Goal: Share content

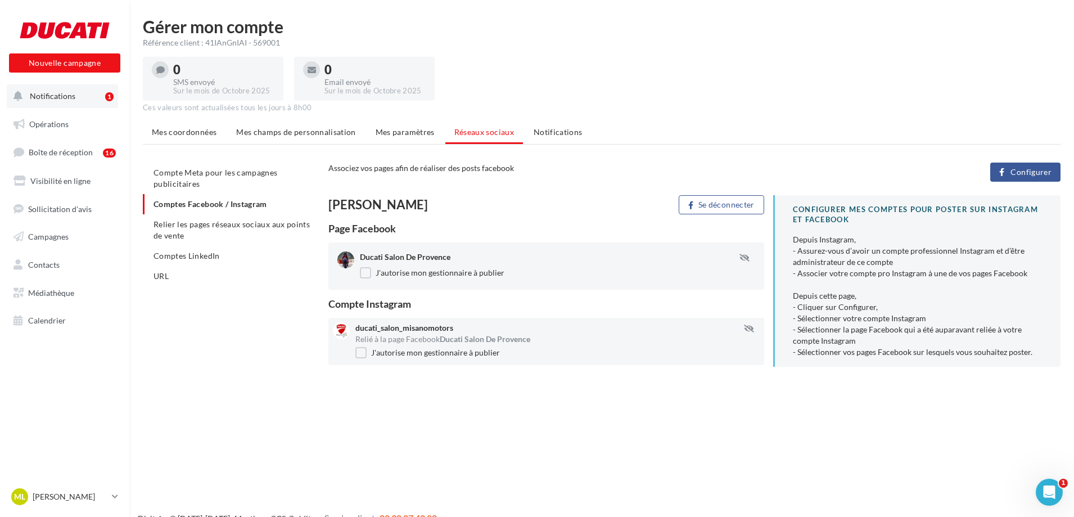
click at [76, 97] on button "Notifications 1" at bounding box center [62, 96] width 111 height 24
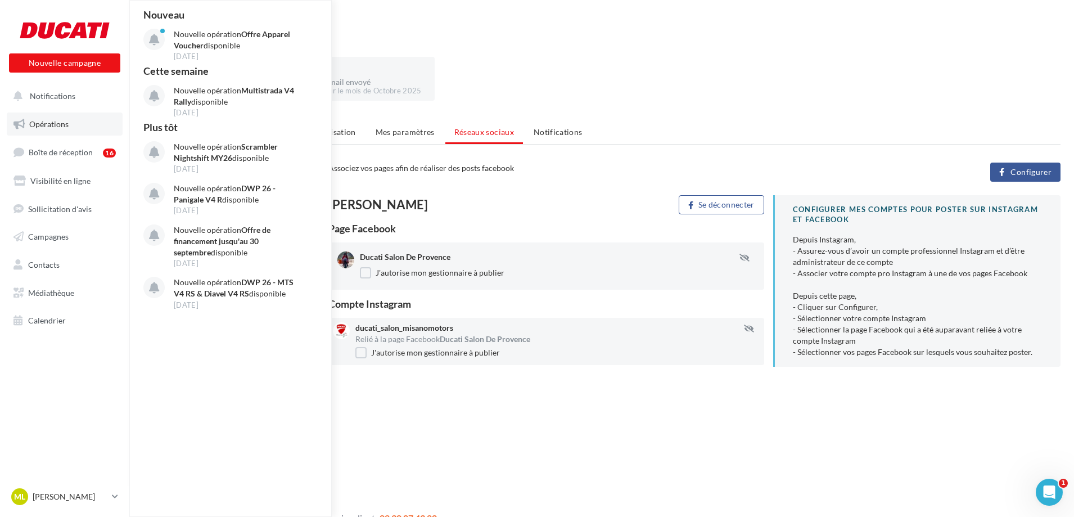
click at [67, 128] on span "Opérations" at bounding box center [48, 124] width 39 height 10
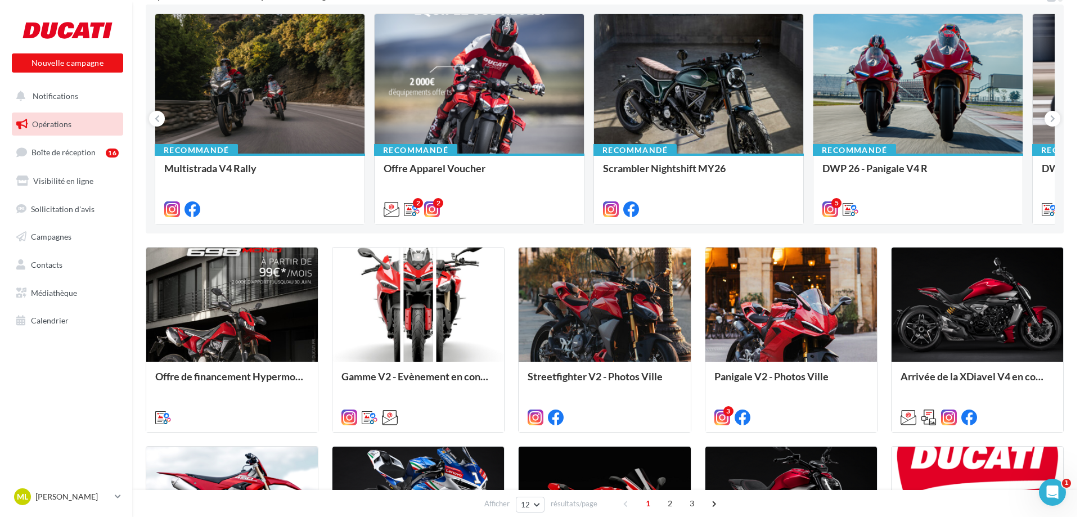
scroll to position [112, 0]
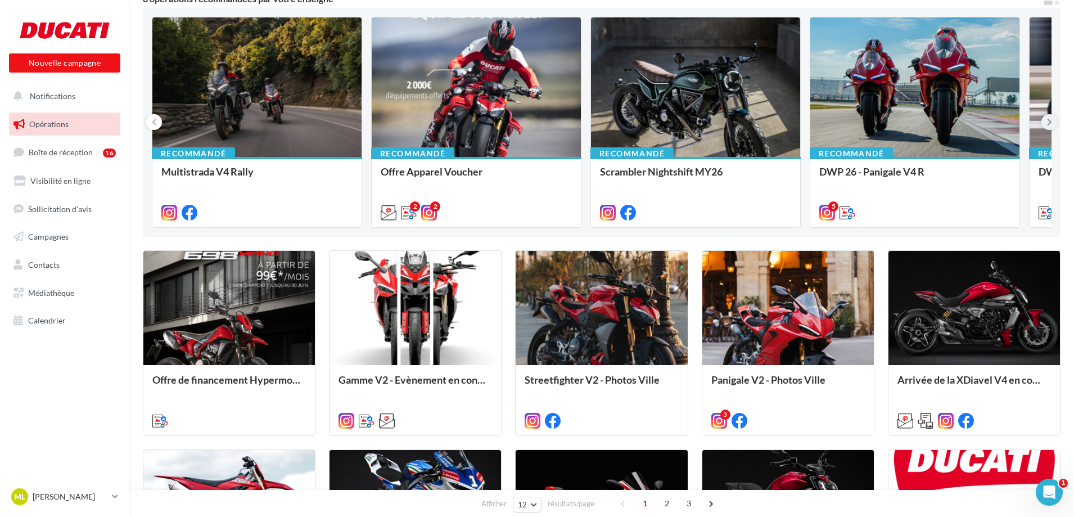
click at [1048, 120] on icon at bounding box center [1049, 121] width 5 height 11
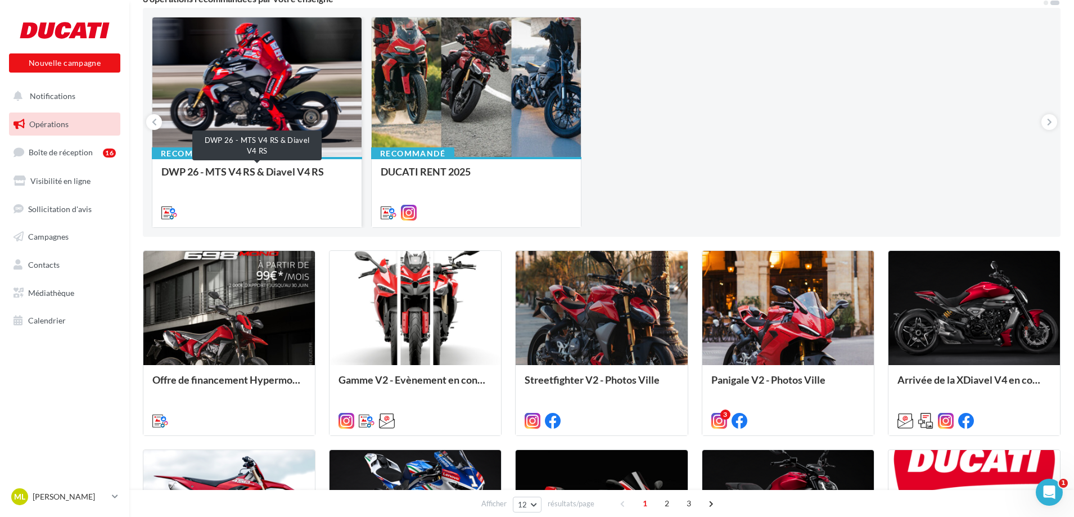
click at [196, 171] on div "DWP 26 - MTS V4 RS & Diavel V4 RS" at bounding box center [256, 177] width 191 height 22
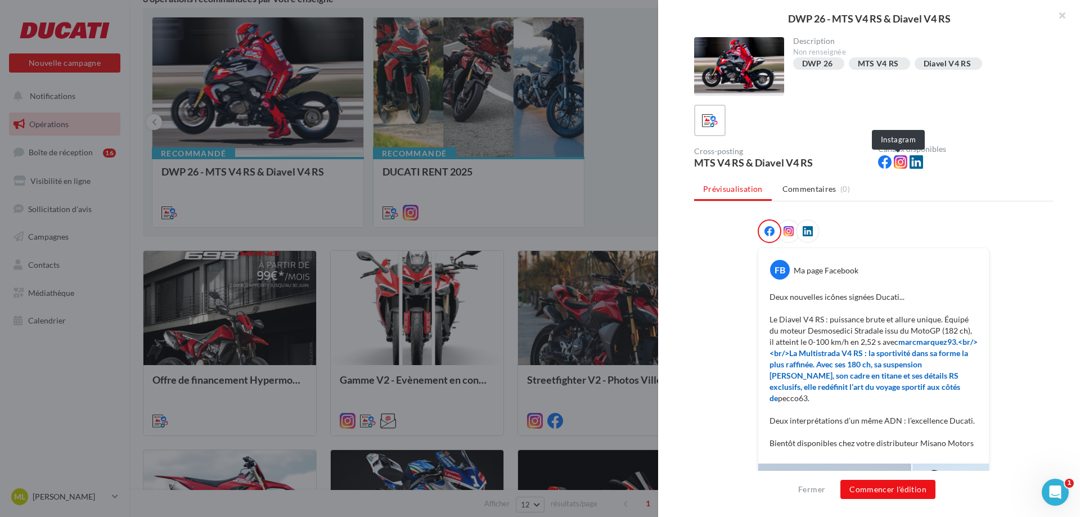
click at [895, 164] on icon at bounding box center [899, 161] width 13 height 13
click at [893, 485] on button "Commencer l'édition" at bounding box center [887, 489] width 95 height 19
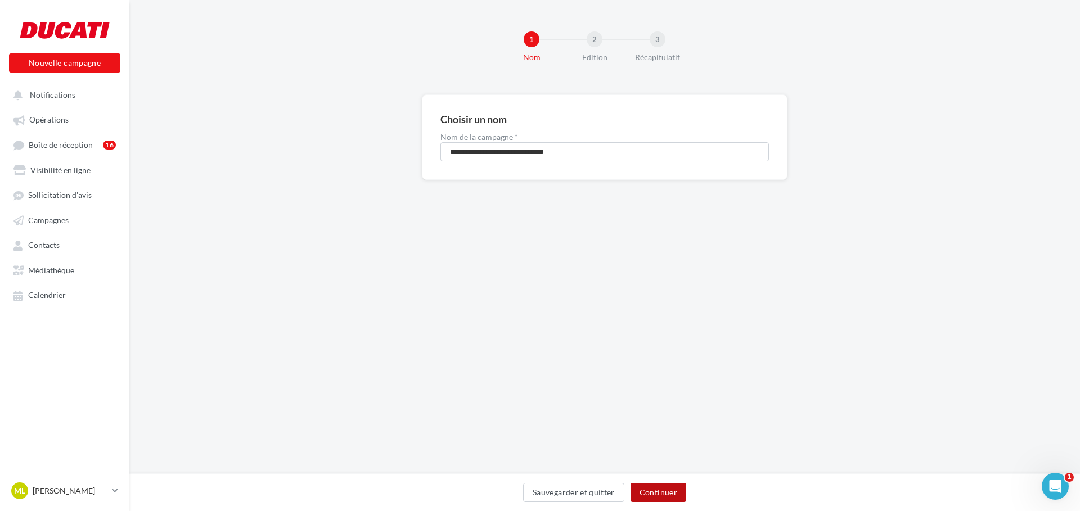
click at [675, 493] on button "Continuer" at bounding box center [658, 492] width 56 height 19
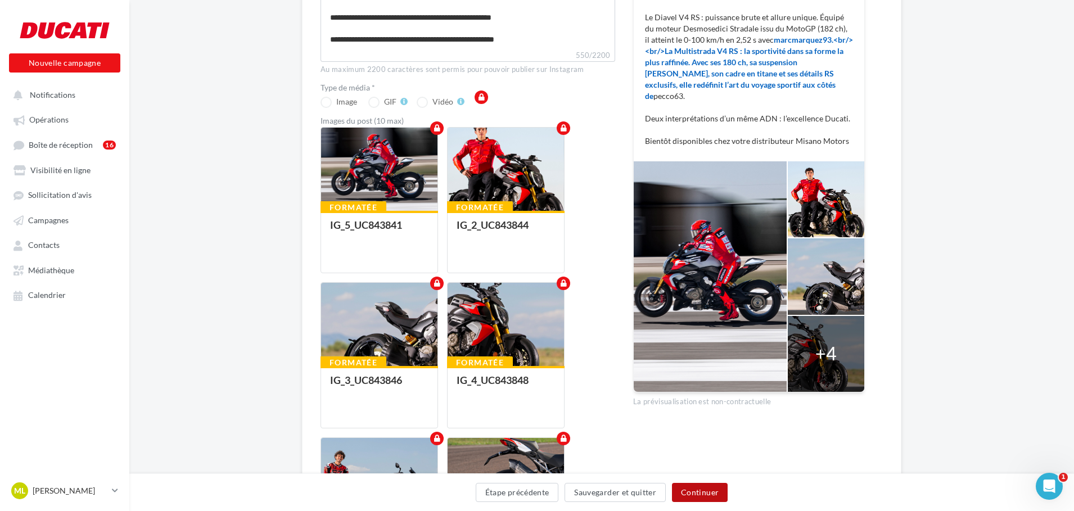
scroll to position [85, 0]
click at [701, 490] on button "Continuer" at bounding box center [700, 492] width 56 height 19
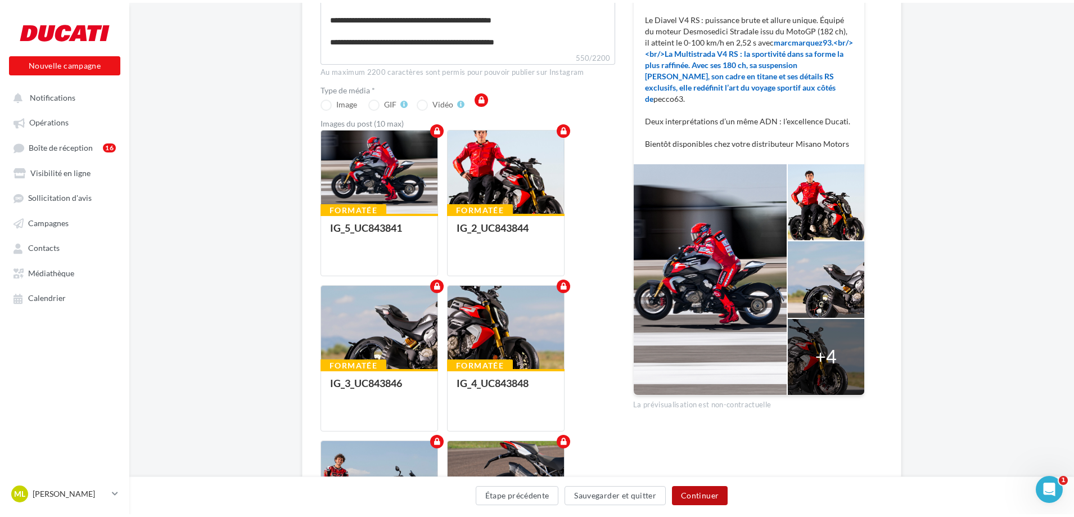
scroll to position [0, 0]
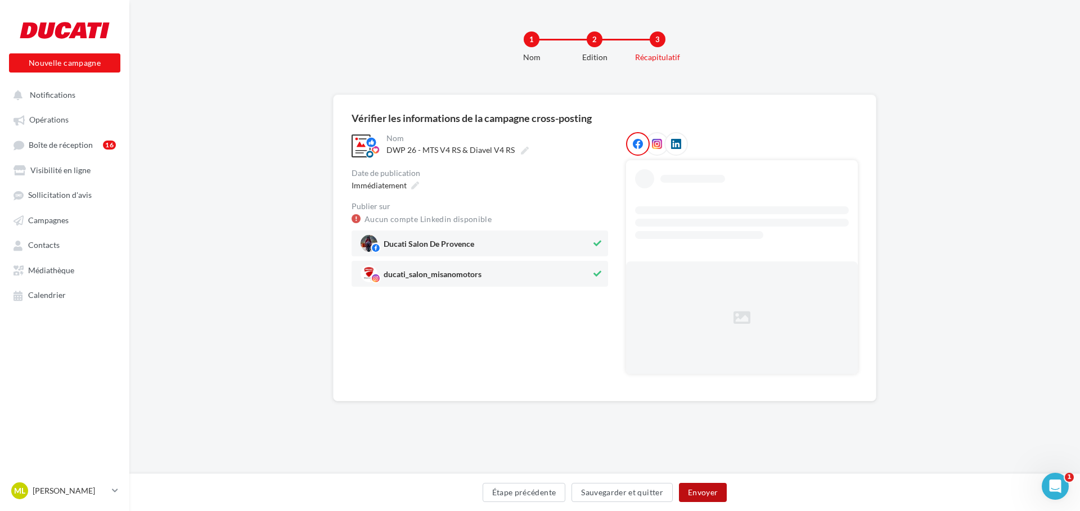
click at [700, 489] on button "Envoyer" at bounding box center [703, 492] width 48 height 19
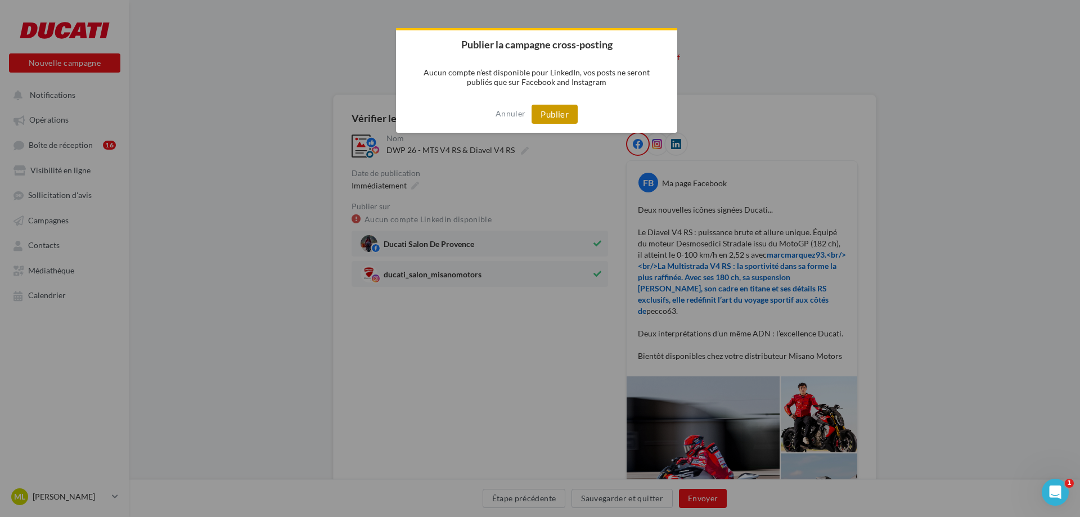
click at [575, 123] on button "Publier" at bounding box center [554, 114] width 46 height 19
